Goal: Navigation & Orientation: Find specific page/section

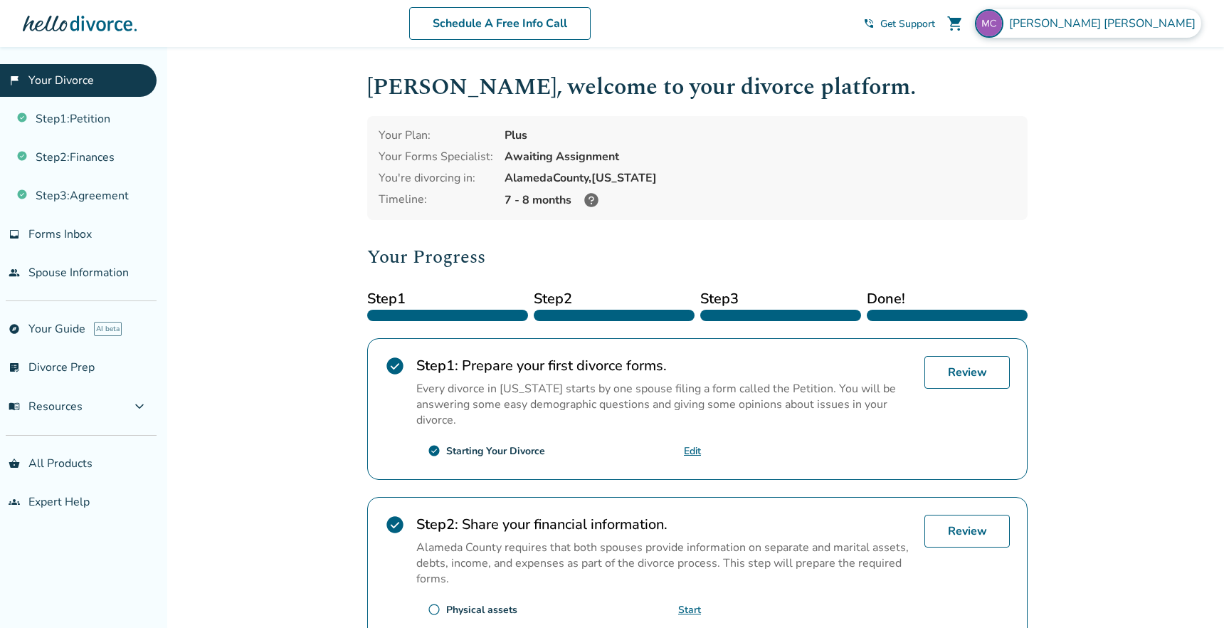
click at [1134, 31] on div "[PERSON_NAME]" at bounding box center [1088, 23] width 226 height 28
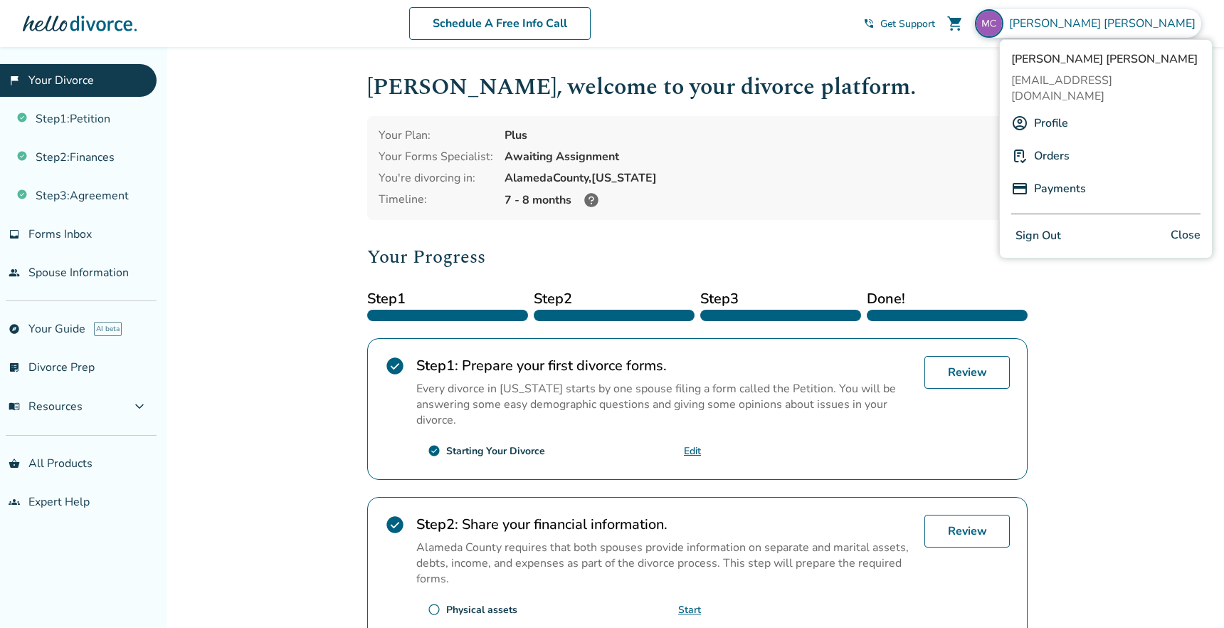
click at [1042, 110] on link "Profile" at bounding box center [1051, 123] width 34 height 27
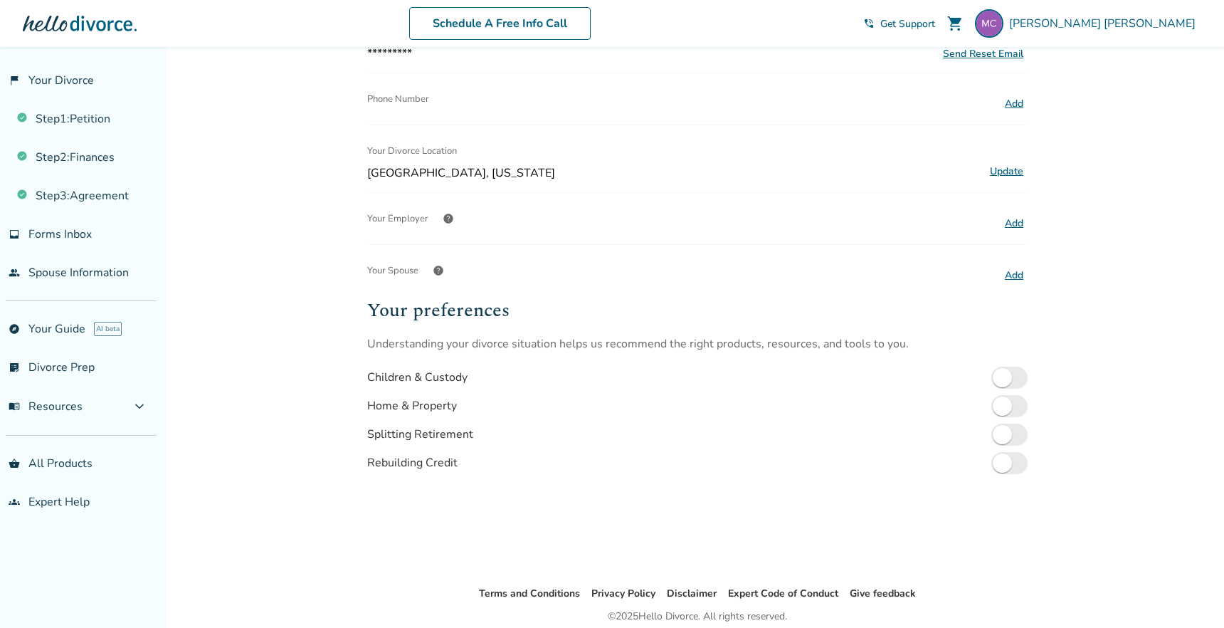
scroll to position [237, 0]
click at [1011, 421] on span at bounding box center [1009, 432] width 36 height 22
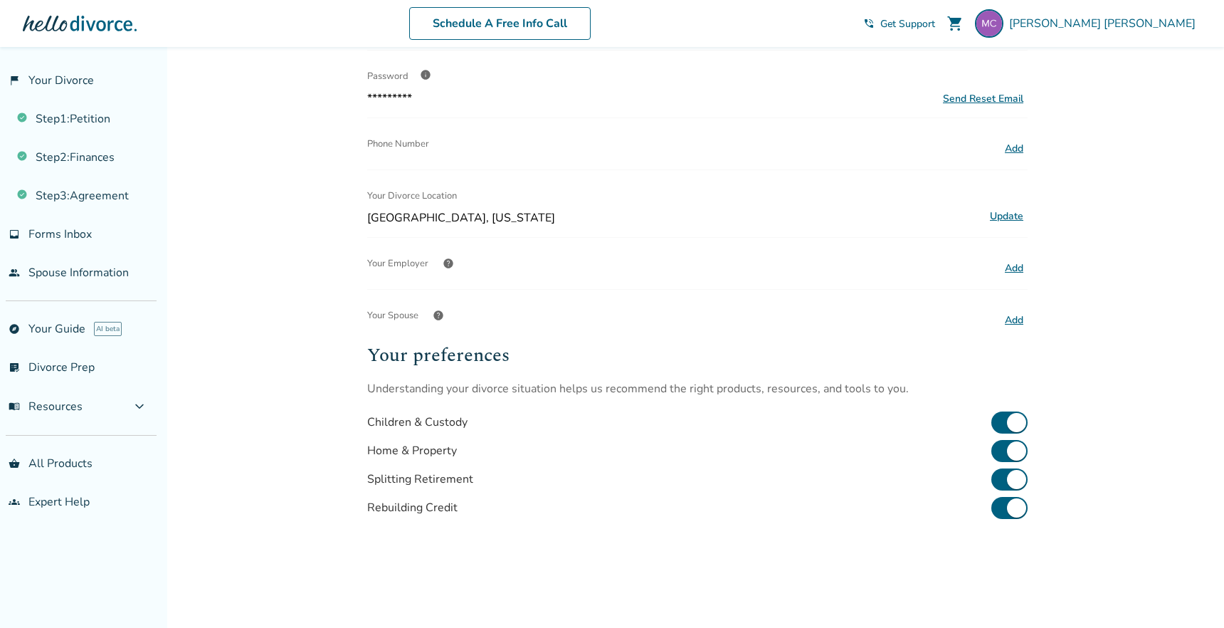
scroll to position [0, 0]
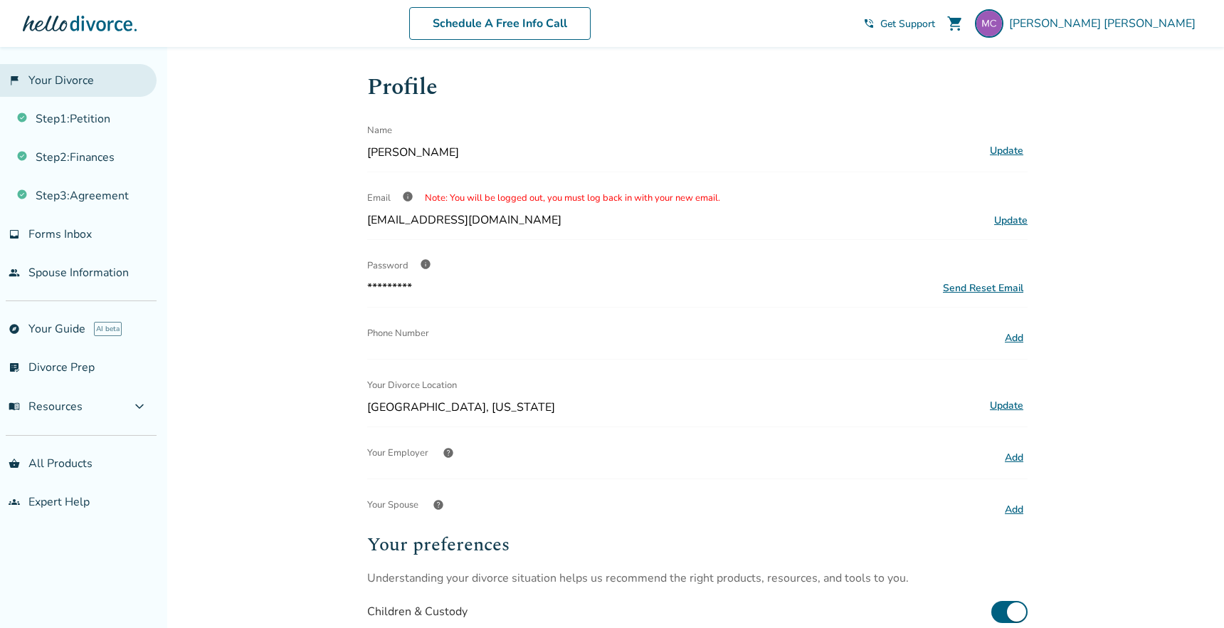
click at [86, 76] on link "flag_2 Your Divorce" at bounding box center [78, 80] width 157 height 33
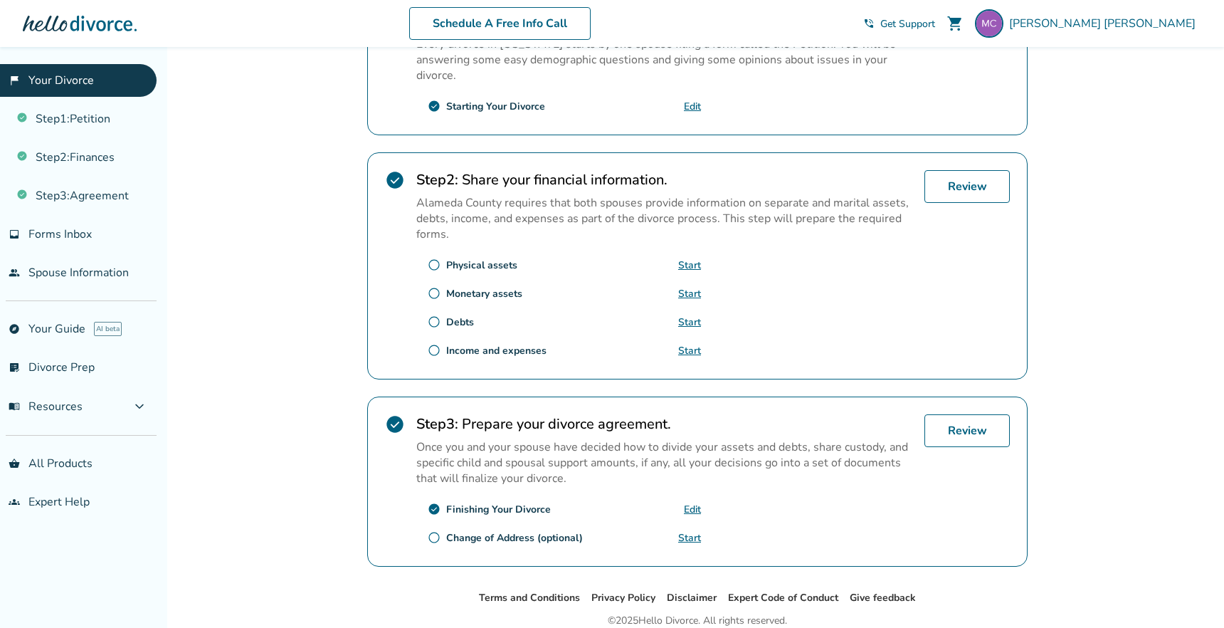
scroll to position [401, 0]
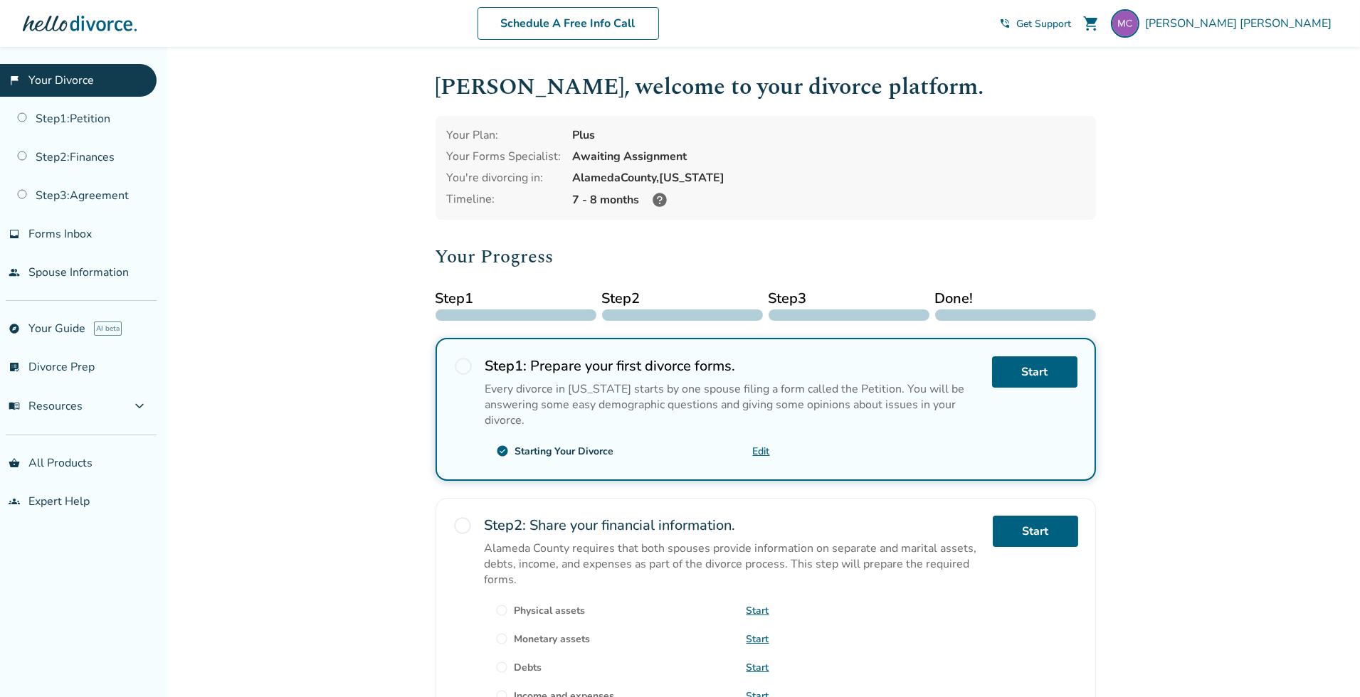
click at [133, 26] on div at bounding box center [80, 23] width 114 height 28
click at [95, 29] on div at bounding box center [80, 23] width 114 height 28
click at [95, 27] on div at bounding box center [80, 23] width 114 height 28
click at [109, 19] on div at bounding box center [80, 23] width 114 height 28
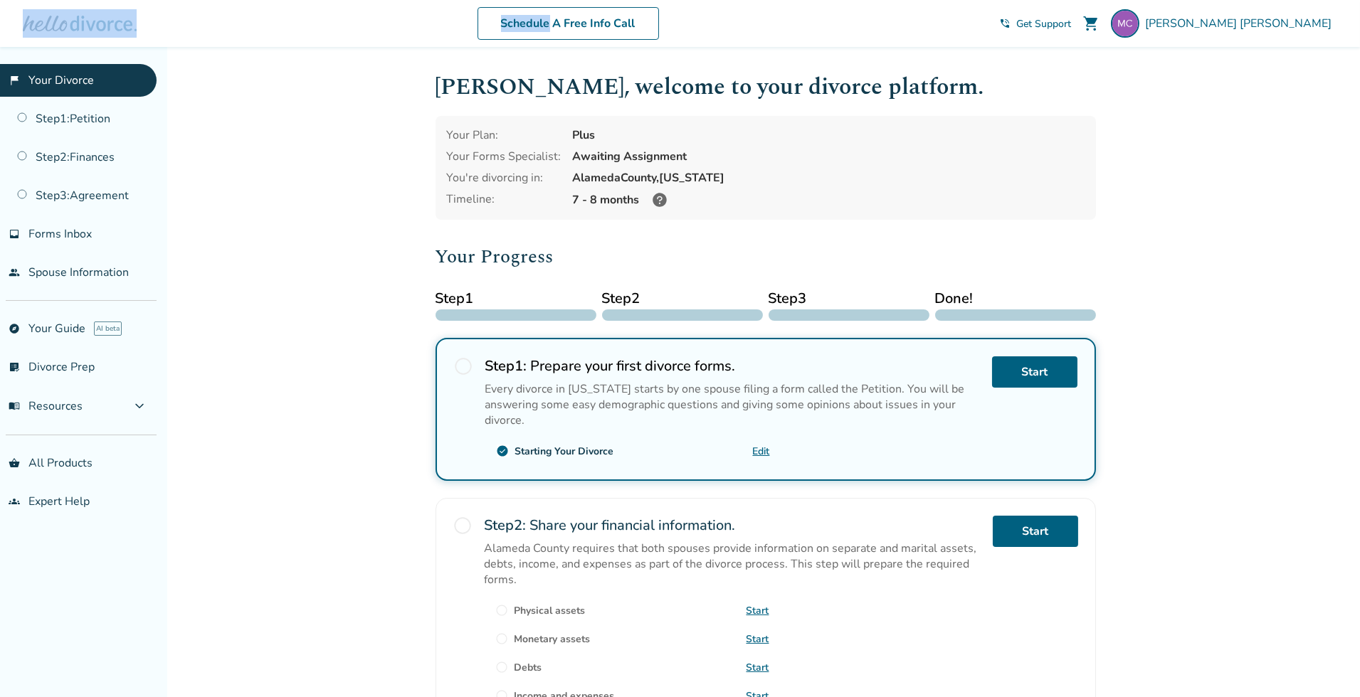
click at [109, 19] on div at bounding box center [80, 23] width 114 height 28
click at [1246, 19] on span "[PERSON_NAME]" at bounding box center [1241, 24] width 192 height 16
click at [1078, 92] on h1 "Margaret , welcome to your divorce platform." at bounding box center [766, 87] width 660 height 35
